Goal: Find specific page/section: Find specific page/section

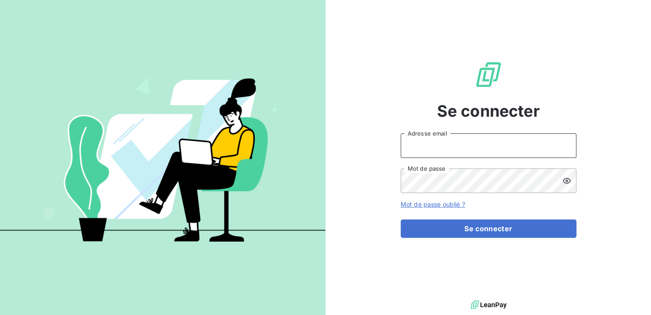
click at [425, 145] on input "Adresse email" at bounding box center [488, 145] width 176 height 25
type input "vsignudi@eurevia.com"
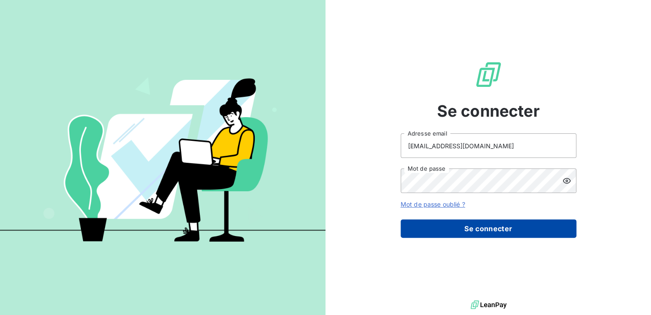
click at [484, 230] on button "Se connecter" at bounding box center [488, 228] width 176 height 18
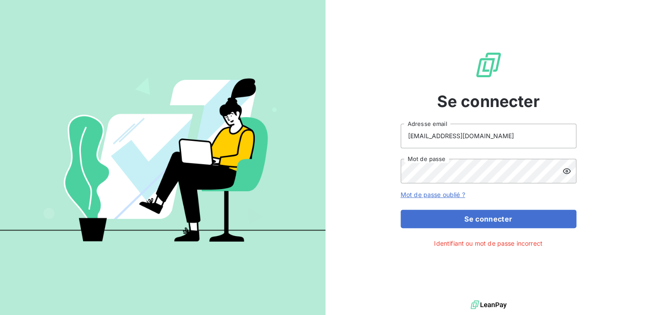
click at [566, 168] on icon at bounding box center [566, 171] width 9 height 9
click at [400, 210] on button "Se connecter" at bounding box center [488, 219] width 176 height 18
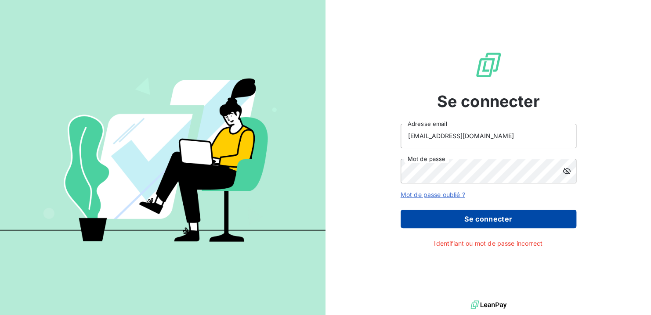
click at [496, 223] on button "Se connecter" at bounding box center [488, 219] width 176 height 18
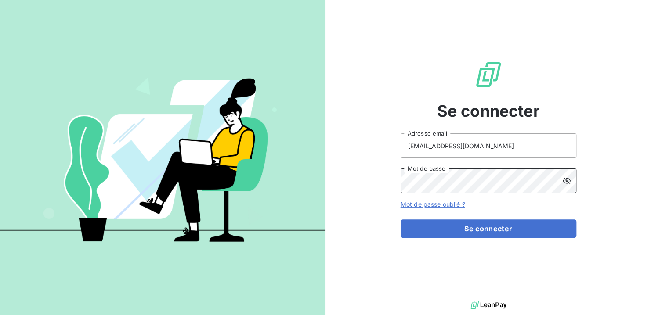
click at [328, 175] on div "Se connecter vsignudi@eurevia.com Adresse email Mot de passe Mot de passe oubli…" at bounding box center [487, 149] width 325 height 299
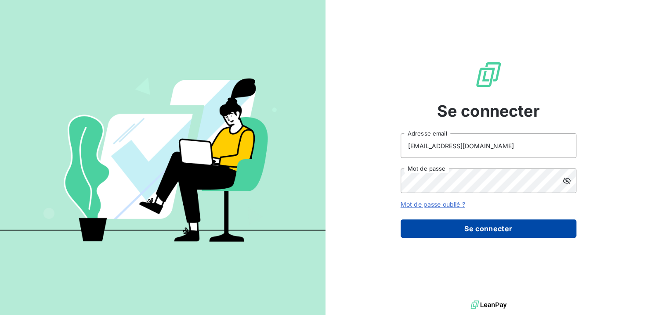
click at [475, 234] on button "Se connecter" at bounding box center [488, 228] width 176 height 18
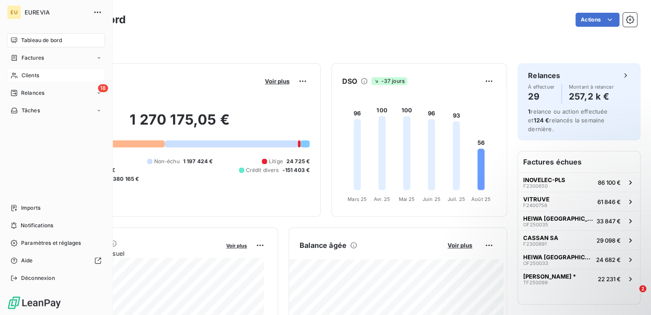
click at [27, 74] on span "Clients" at bounding box center [31, 76] width 18 height 8
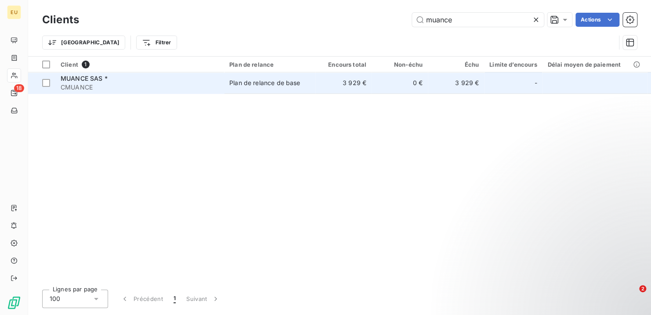
type input "muance"
click at [289, 86] on div "Plan de relance de base" at bounding box center [264, 83] width 71 height 9
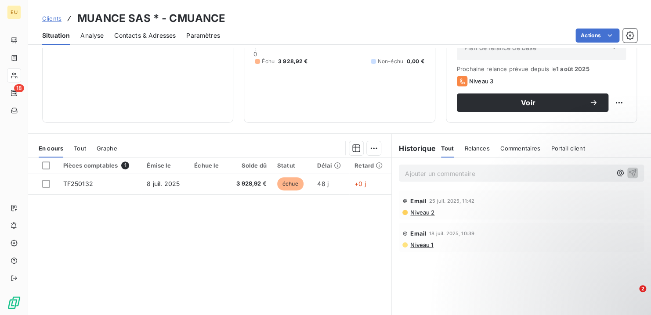
scroll to position [119, 0]
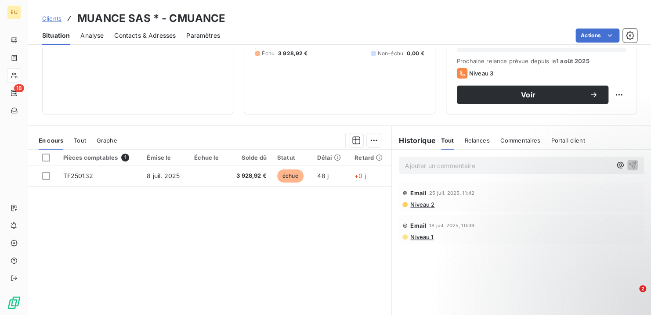
click at [518, 140] on span "Commentaires" at bounding box center [520, 140] width 40 height 7
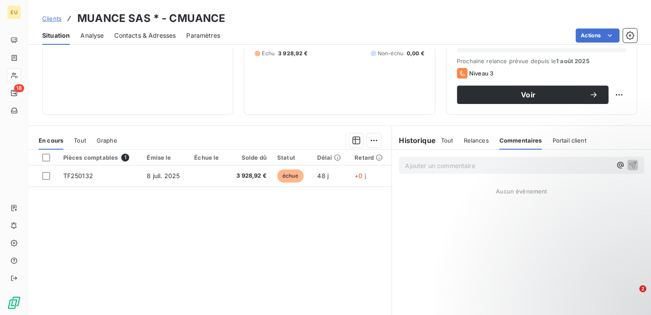
click at [405, 164] on p "Ajouter un commentaire ﻿" at bounding box center [508, 165] width 206 height 11
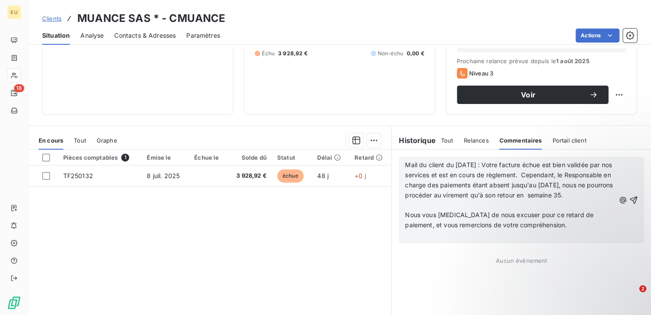
click at [447, 201] on p "Mail du client du [DATE] : Votre facture échue est bien validée par nos service…" at bounding box center [510, 180] width 210 height 40
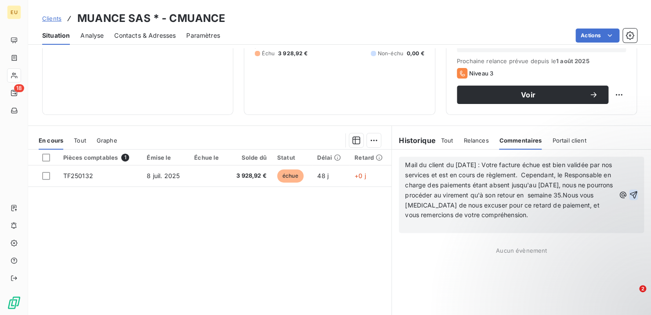
click at [629, 192] on icon "button" at bounding box center [633, 195] width 9 height 9
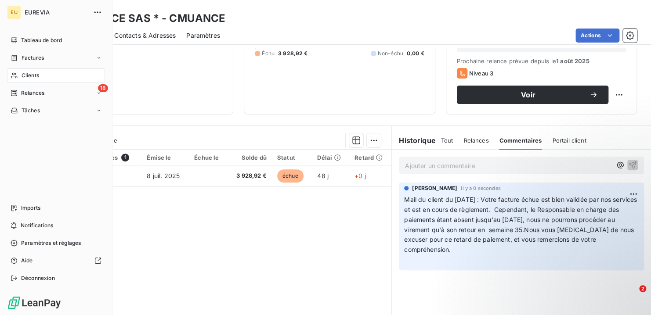
click at [35, 75] on span "Clients" at bounding box center [31, 76] width 18 height 8
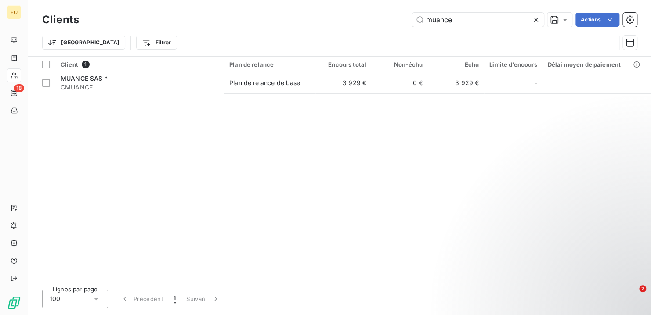
drag, startPoint x: 456, startPoint y: 18, endPoint x: 332, endPoint y: 7, distance: 124.3
click at [332, 7] on div "Clients muance Actions Trier Filtrer" at bounding box center [339, 28] width 622 height 56
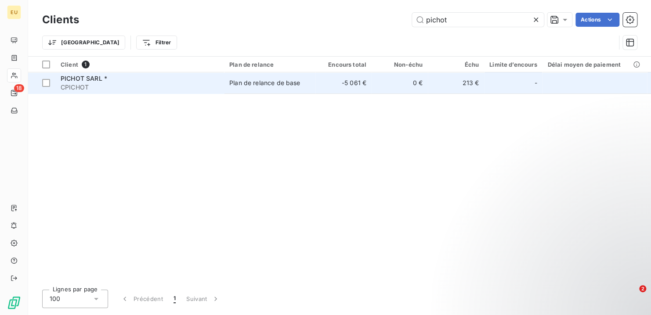
type input "pichot"
click at [113, 87] on span "CPICHOT" at bounding box center [140, 87] width 158 height 9
